Goal: Check status

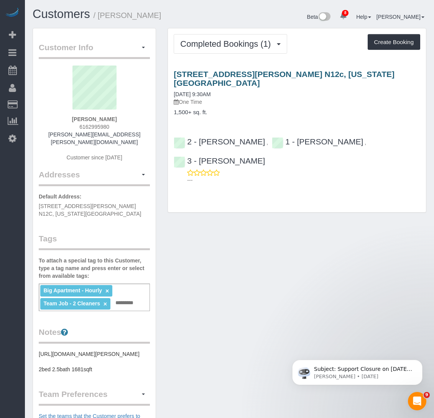
drag, startPoint x: 251, startPoint y: 113, endPoint x: 249, endPoint y: 77, distance: 36.1
click at [251, 113] on div "[STREET_ADDRESS][PERSON_NAME] N12c, [US_STATE][GEOGRAPHIC_DATA] [DATE] 9:30AM O…" at bounding box center [297, 125] width 258 height 124
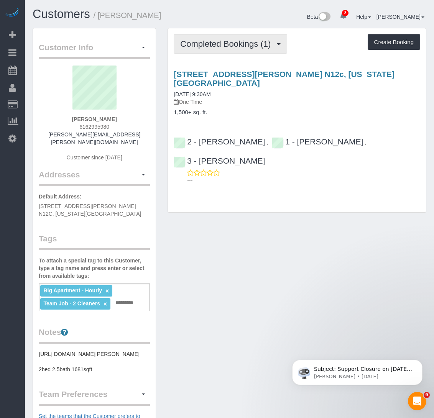
click at [247, 49] on button "Completed Bookings (1)" at bounding box center [230, 44] width 113 height 20
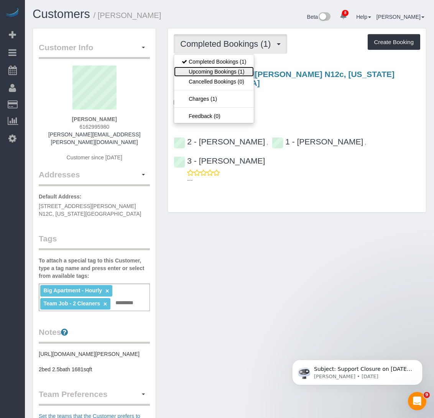
click at [229, 70] on link "Upcoming Bookings (1)" at bounding box center [214, 72] width 80 height 10
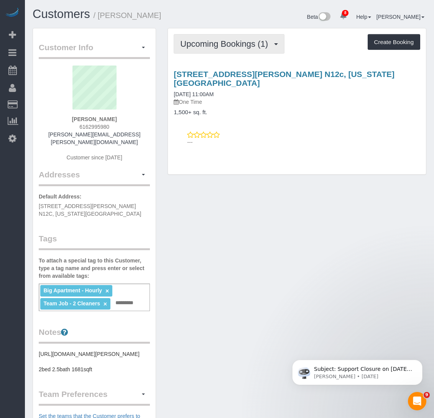
click at [216, 42] on span "Upcoming Bookings (1)" at bounding box center [226, 44] width 92 height 10
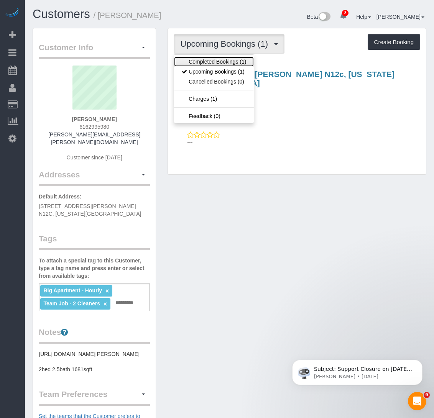
click at [210, 61] on link "Completed Bookings (1)" at bounding box center [214, 62] width 80 height 10
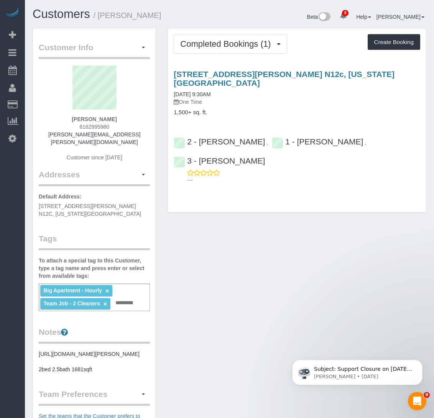
click at [306, 27] on div "Beta 8 Your Notifications You have 0 alerts × You have 1 to charge for [DATE] ×…" at bounding box center [330, 18] width 203 height 20
click at [244, 38] on button "Completed Bookings (1)" at bounding box center [230, 44] width 113 height 20
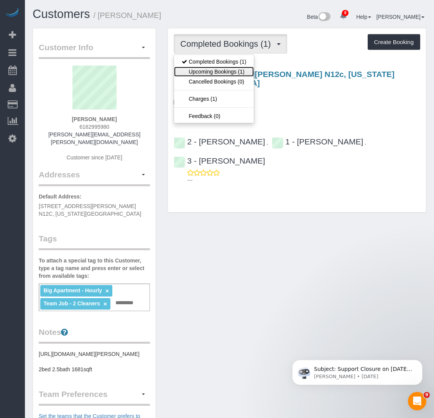
click at [232, 74] on link "Upcoming Bookings (1)" at bounding box center [214, 72] width 80 height 10
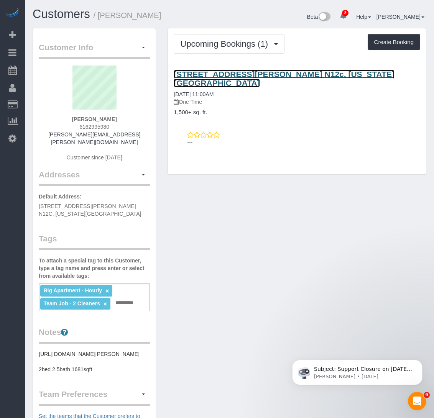
click at [263, 77] on link "[STREET_ADDRESS][PERSON_NAME] N12c, [US_STATE][GEOGRAPHIC_DATA]" at bounding box center [284, 79] width 221 height 18
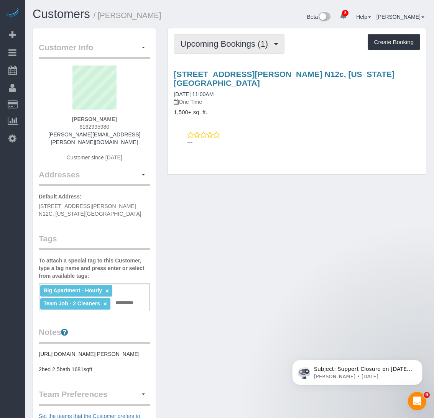
click at [259, 49] on button "Upcoming Bookings (1)" at bounding box center [229, 44] width 111 height 20
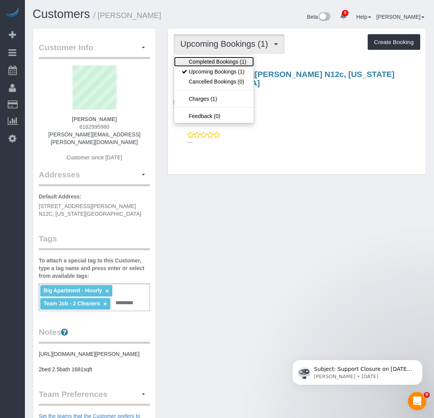
click at [230, 60] on link "Completed Bookings (1)" at bounding box center [214, 62] width 80 height 10
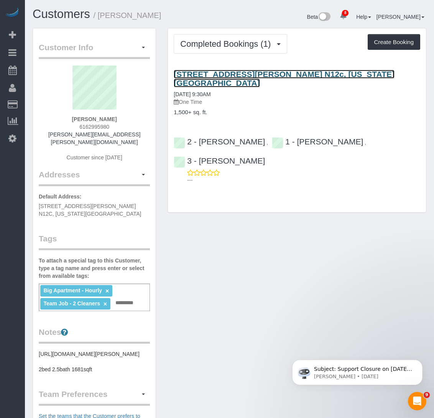
click at [233, 78] on link "[STREET_ADDRESS][PERSON_NAME] N12c, [US_STATE][GEOGRAPHIC_DATA]" at bounding box center [284, 79] width 221 height 18
click at [261, 74] on link "[STREET_ADDRESS][PERSON_NAME] N12c, [US_STATE][GEOGRAPHIC_DATA]" at bounding box center [284, 79] width 221 height 18
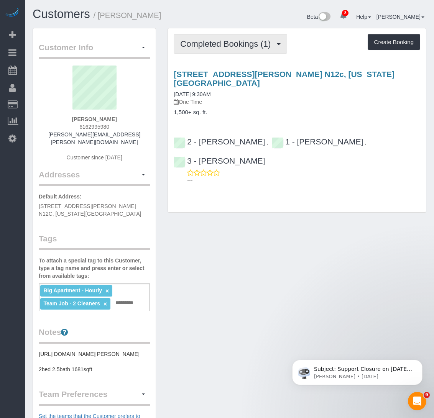
click at [218, 43] on span "Completed Bookings (1)" at bounding box center [227, 44] width 94 height 10
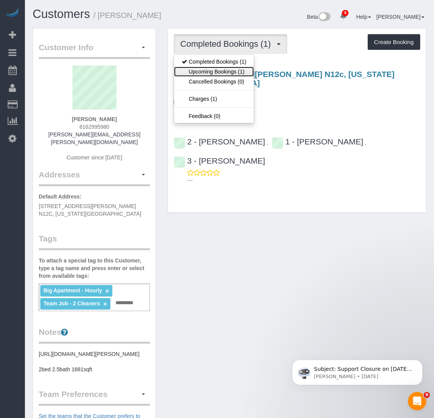
click at [214, 70] on link "Upcoming Bookings (1)" at bounding box center [214, 72] width 80 height 10
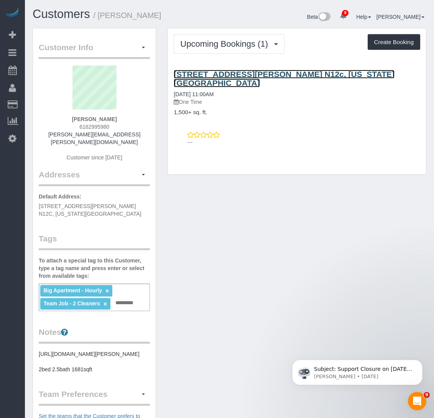
click at [214, 70] on link "[STREET_ADDRESS][PERSON_NAME] N12c, [US_STATE][GEOGRAPHIC_DATA]" at bounding box center [284, 79] width 221 height 18
